Goal: Information Seeking & Learning: Learn about a topic

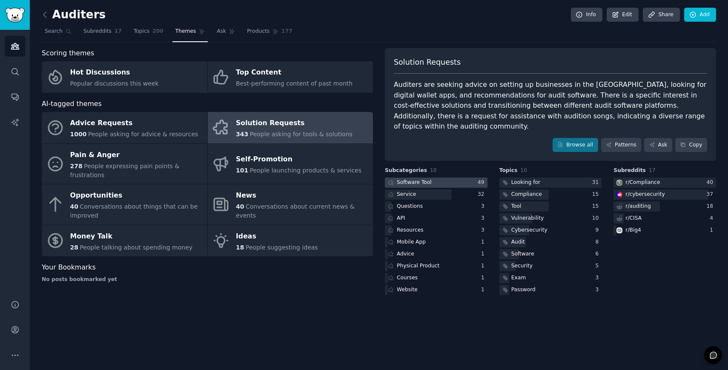
click at [451, 178] on div at bounding box center [436, 183] width 103 height 11
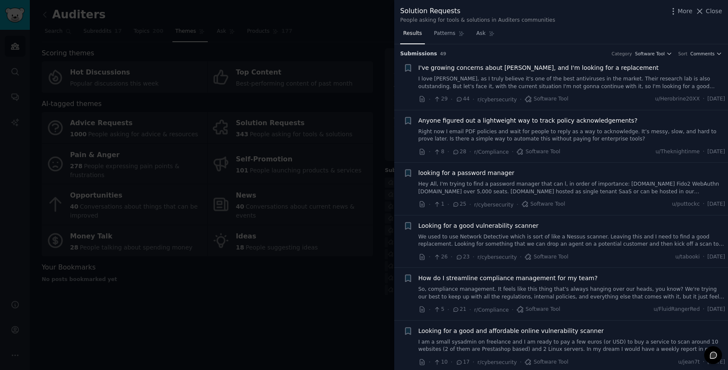
click at [339, 276] on div at bounding box center [364, 185] width 728 height 370
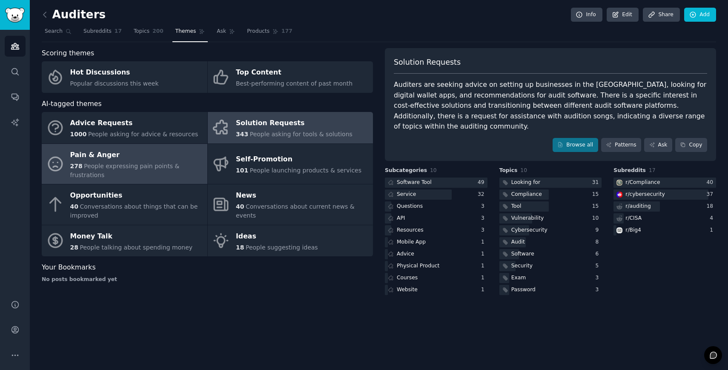
click at [79, 163] on span "278" at bounding box center [76, 166] width 12 height 7
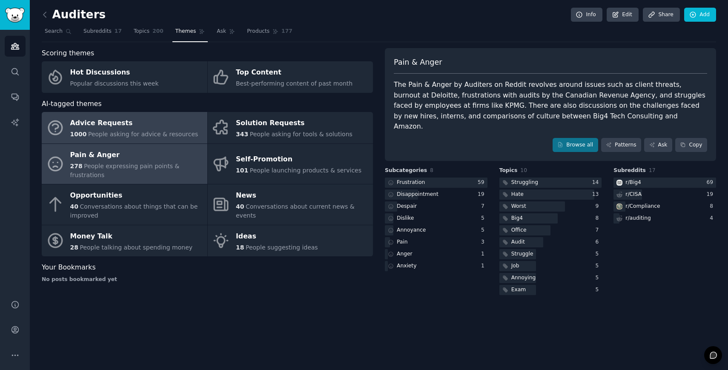
click at [143, 126] on div "Advice Requests" at bounding box center [134, 124] width 128 height 14
